Goal: Task Accomplishment & Management: Complete application form

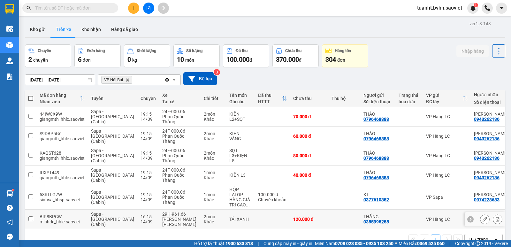
click at [30, 216] on input "checkbox" at bounding box center [30, 218] width 5 height 5
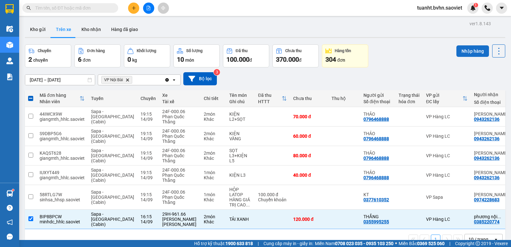
click at [457, 50] on button "Nhập hàng" at bounding box center [472, 50] width 33 height 11
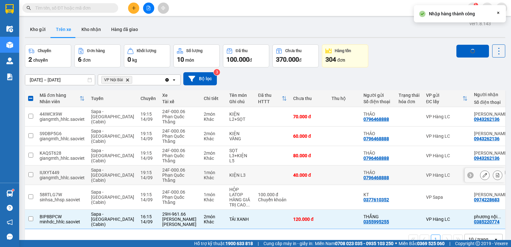
checkbox input "false"
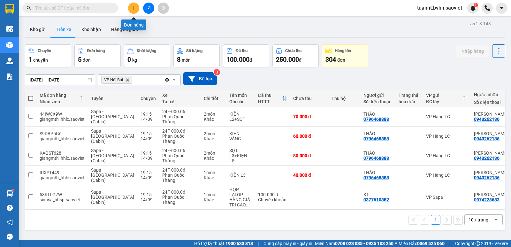
click at [132, 8] on icon "plus" at bounding box center [134, 8] width 4 height 4
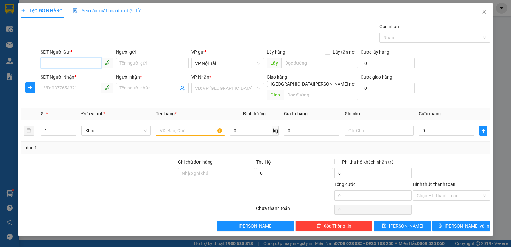
click at [81, 60] on input "SĐT Người Gửi *" at bounding box center [71, 63] width 60 height 10
type input "0355056880"
click at [130, 62] on input "Người gửi" at bounding box center [152, 63] width 73 height 10
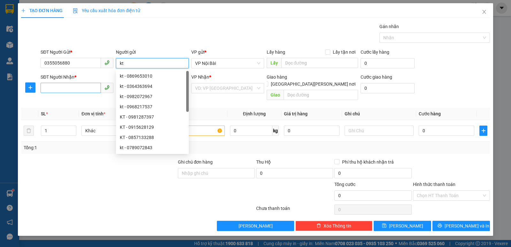
type input "kt"
click at [61, 87] on input "SĐT Người Nhận *" at bounding box center [71, 88] width 60 height 10
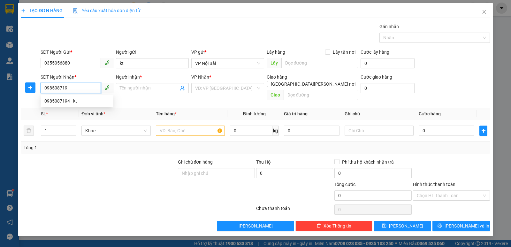
type input "0985087194"
click at [70, 100] on div "0985087194 - kt" at bounding box center [76, 100] width 65 height 7
type input "kt"
type input "0985087194"
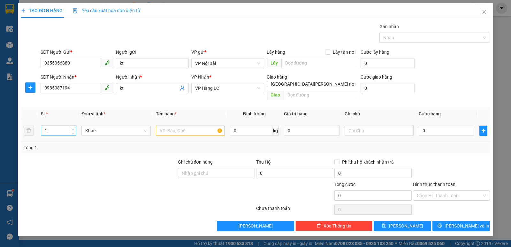
type input "2"
click at [72, 128] on icon "up" at bounding box center [73, 129] width 2 height 2
click at [175, 125] on input "text" at bounding box center [190, 130] width 69 height 10
type input "2 thùng sầu"
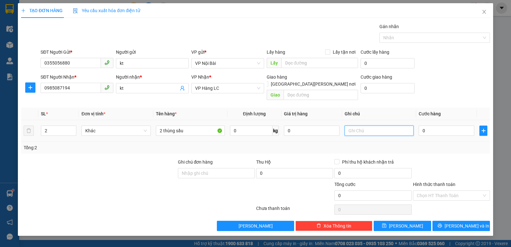
click at [366, 125] on input "text" at bounding box center [379, 130] width 69 height 10
type input "h"
click at [221, 168] on input "Ghi chú đơn hàng" at bounding box center [216, 173] width 77 height 10
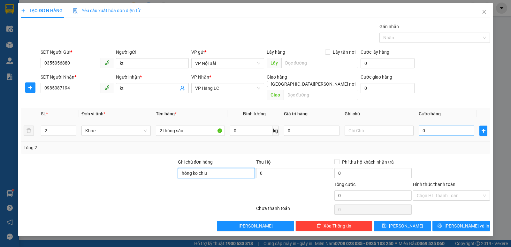
type input "hỏng ko chịu"
click at [437, 126] on input "0" at bounding box center [447, 130] width 56 height 10
type input "1"
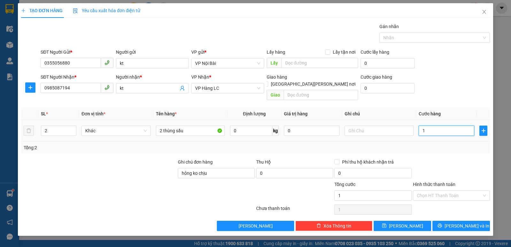
type input "10"
type input "100"
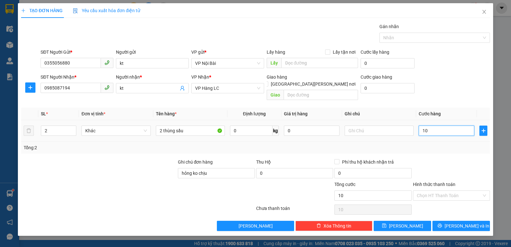
type input "100"
type input "1.000"
type input "10.000"
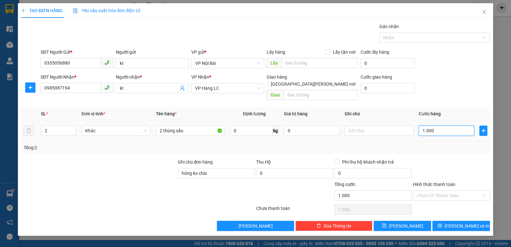
type input "10.000"
type input "100.000"
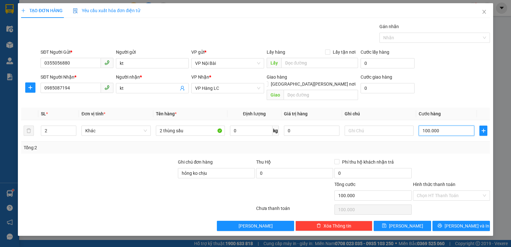
type input "100.000"
click at [438, 147] on div "Transit Pickup Surcharge Ids Transit Deliver Surcharge Ids Transit Deliver Surc…" at bounding box center [255, 127] width 469 height 208
drag, startPoint x: 459, startPoint y: 186, endPoint x: 458, endPoint y: 191, distance: 5.0
click at [459, 191] on input "Hình thức thanh toán" at bounding box center [449, 196] width 65 height 10
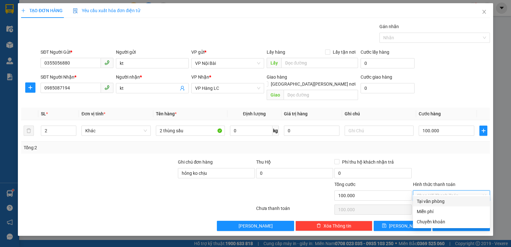
click at [450, 202] on div "Tại văn phòng" at bounding box center [451, 201] width 69 height 7
type input "0"
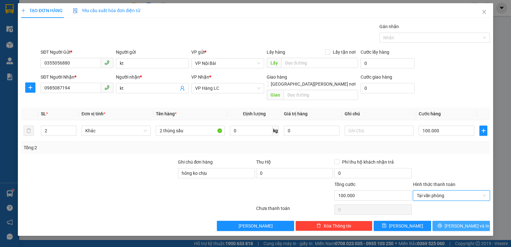
click at [454, 221] on button "[PERSON_NAME] và In" at bounding box center [460, 226] width 57 height 10
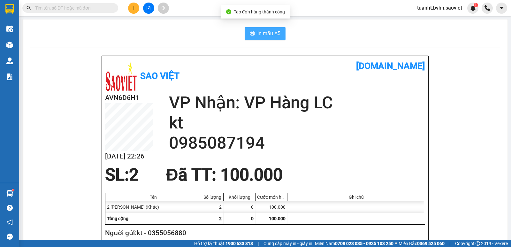
click at [261, 36] on span "In mẫu A5" at bounding box center [268, 33] width 23 height 8
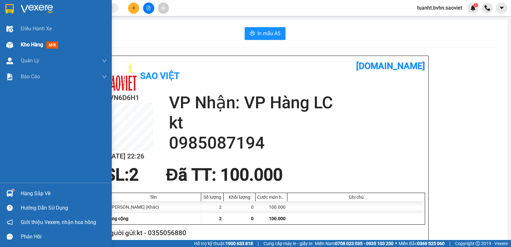
click at [11, 42] on img at bounding box center [9, 45] width 7 height 7
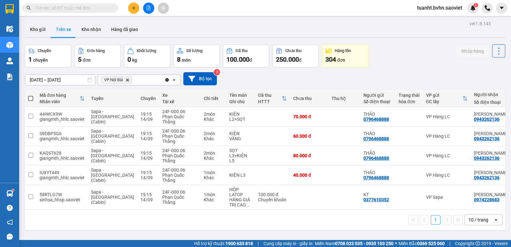
click at [133, 7] on icon "plus" at bounding box center [134, 8] width 4 height 4
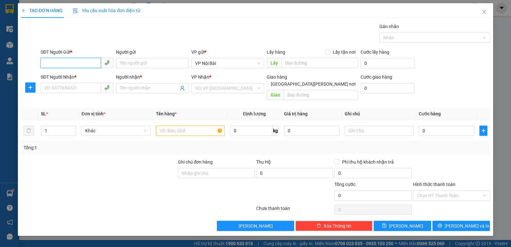
click at [80, 63] on input "SĐT Người Gửi *" at bounding box center [71, 63] width 60 height 10
type input "0355056880"
click at [82, 77] on div "0355056880 - kt" at bounding box center [76, 75] width 65 height 7
type input "kt"
type input "0985087194"
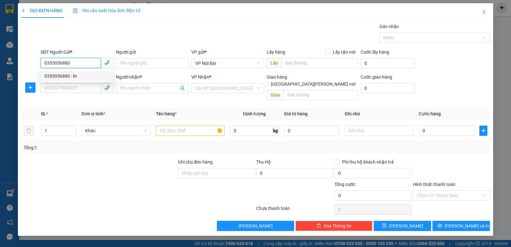
type input "kt"
type input "0355056880"
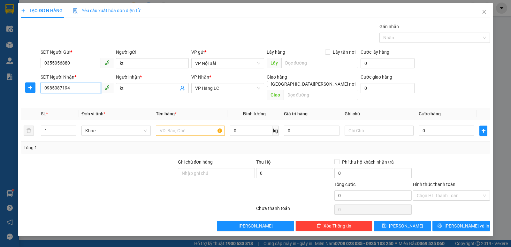
drag, startPoint x: 76, startPoint y: 86, endPoint x: 16, endPoint y: 104, distance: 62.4
click at [8, 93] on div "TẠO ĐƠN HÀNG Yêu cầu xuất [PERSON_NAME] điện tử Transit Pickup Surcharge Ids Tr…" at bounding box center [255, 123] width 511 height 247
type input "0384182999"
click at [187, 125] on input "text" at bounding box center [190, 130] width 69 height 10
type input "thùng sầu"
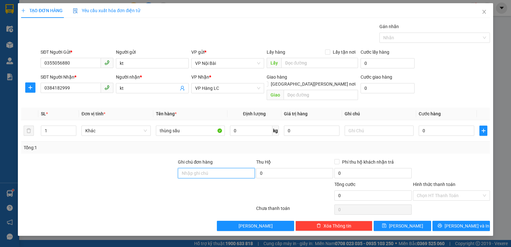
click at [199, 168] on input "Ghi chú đơn hàng" at bounding box center [216, 173] width 77 height 10
type input "hỏng ko chịu"
click at [437, 125] on input "0" at bounding box center [447, 130] width 56 height 10
type input "5"
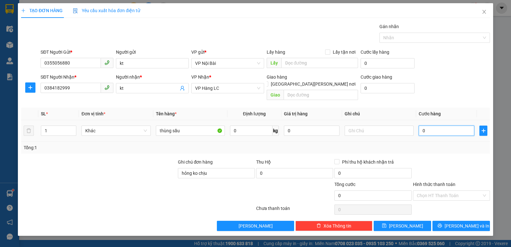
type input "5"
type input "50"
type input "500"
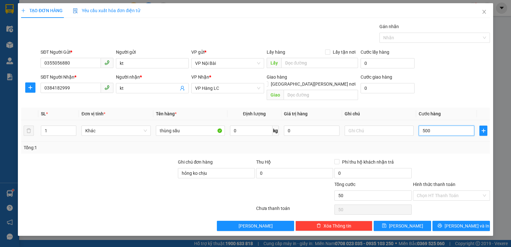
type input "500"
type input "5.000"
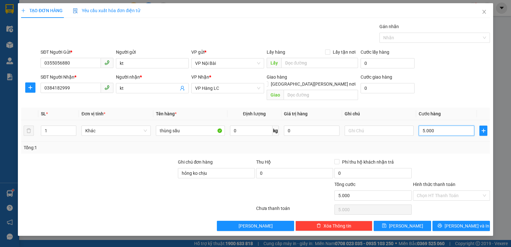
type input "50.000"
click at [436, 147] on div "Transit Pickup Surcharge Ids Transit Deliver Surcharge Ids Transit Deliver Surc…" at bounding box center [255, 127] width 469 height 208
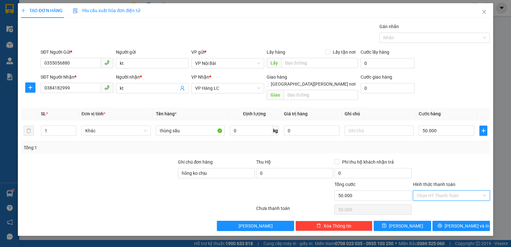
click at [442, 191] on input "Hình thức thanh toán" at bounding box center [449, 196] width 65 height 10
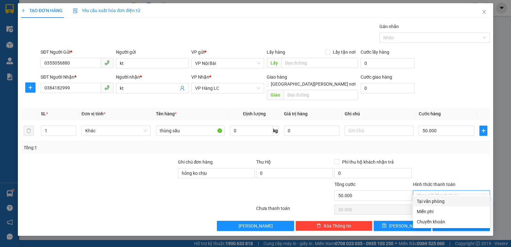
click at [442, 199] on div "Tại văn phòng" at bounding box center [451, 201] width 69 height 7
type input "0"
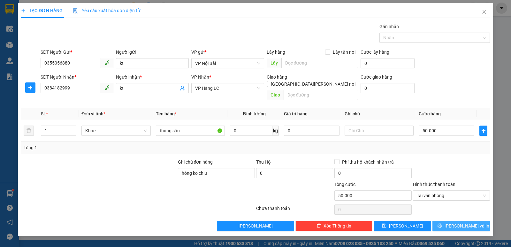
click at [442, 223] on icon "printer" at bounding box center [439, 225] width 4 height 4
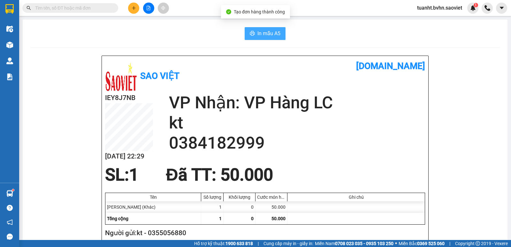
click at [266, 35] on span "In mẫu A5" at bounding box center [268, 33] width 23 height 8
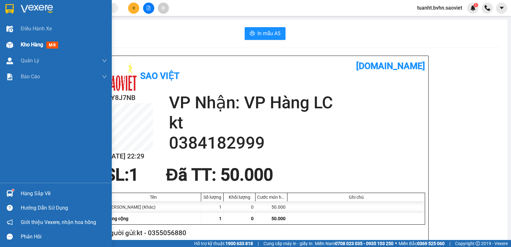
click at [8, 44] on img at bounding box center [9, 45] width 7 height 7
